Goal: Task Accomplishment & Management: Use online tool/utility

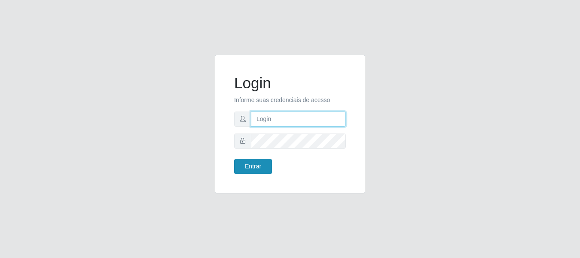
type input "[PERSON_NAME]"
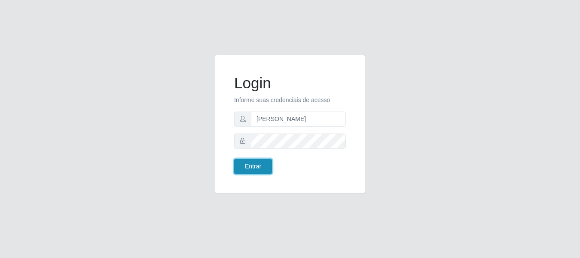
click at [261, 172] on button "Entrar" at bounding box center [253, 166] width 38 height 15
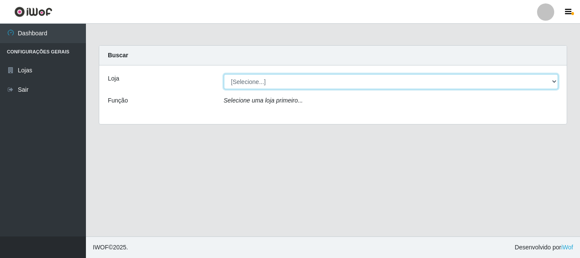
click at [245, 84] on select "[Selecione...] Bemais Supermercados - [GEOGRAPHIC_DATA]" at bounding box center [391, 81] width 335 height 15
select select "249"
click at [224, 74] on select "[Selecione...] Bemais Supermercados - [GEOGRAPHIC_DATA]" at bounding box center [391, 81] width 335 height 15
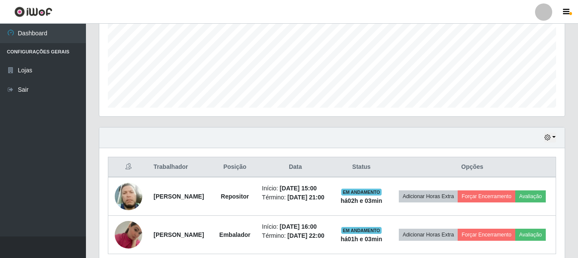
scroll to position [215, 0]
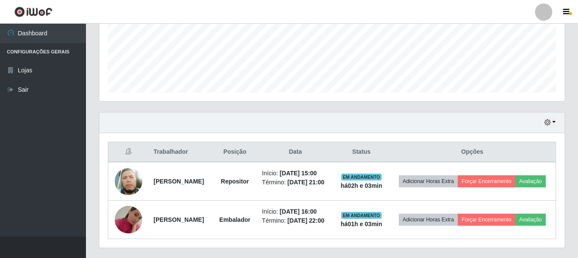
click at [561, 126] on div "Hoje 1 dia 3 dias 1 Semana Não encerrados" at bounding box center [332, 122] width 466 height 21
click at [551, 123] on button "button" at bounding box center [550, 122] width 12 height 10
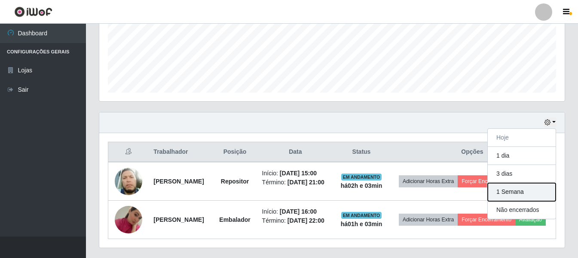
click at [518, 190] on button "1 Semana" at bounding box center [522, 192] width 68 height 18
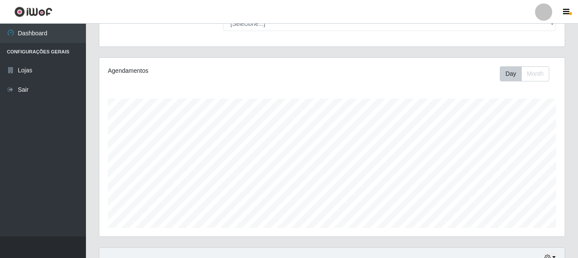
scroll to position [31, 0]
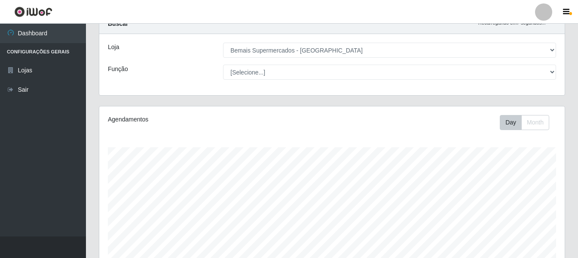
click at [292, 80] on div "Loja [Selecione...] Bemais Supermercados - Três Ruas Função [Selecione...] ASG …" at bounding box center [332, 64] width 466 height 61
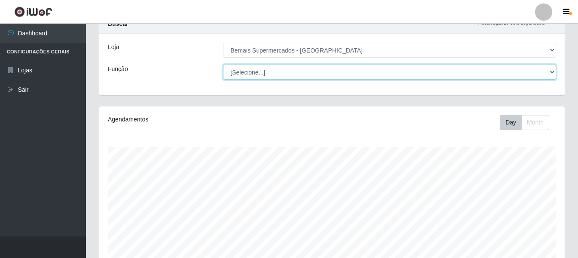
click at [296, 78] on select "[Selecione...] ASG ASG + ASG ++ Auxiliar de Depósito Auxiliar de Depósito + Aux…" at bounding box center [389, 71] width 333 height 15
select select "72"
click at [223, 64] on select "[Selecione...] ASG ASG + ASG ++ Auxiliar de Depósito Auxiliar de Depósito + Aux…" at bounding box center [389, 71] width 333 height 15
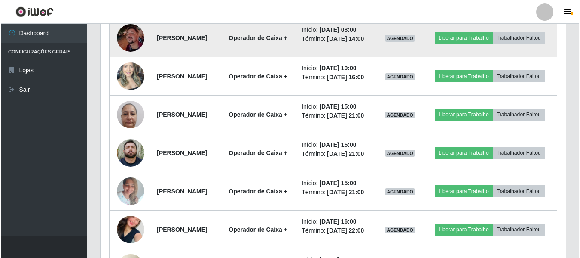
scroll to position [516, 0]
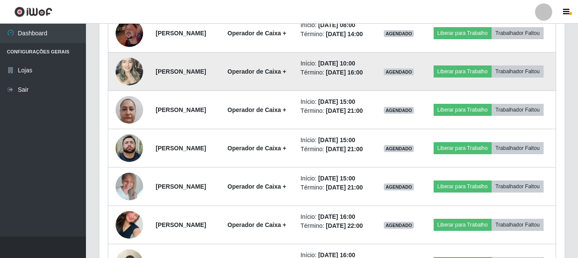
click at [126, 89] on img at bounding box center [130, 71] width 28 height 37
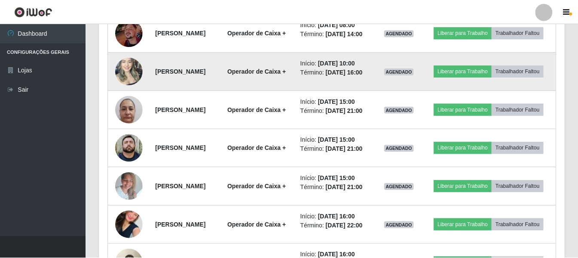
scroll to position [178, 461]
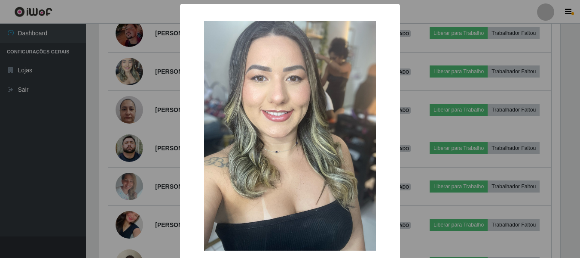
click at [92, 131] on div "× OK Cancel" at bounding box center [290, 129] width 580 height 258
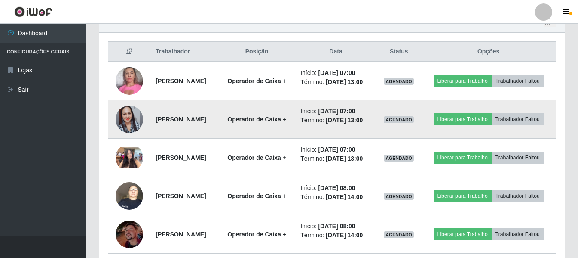
scroll to position [310, 0]
